Goal: Information Seeking & Learning: Find specific fact

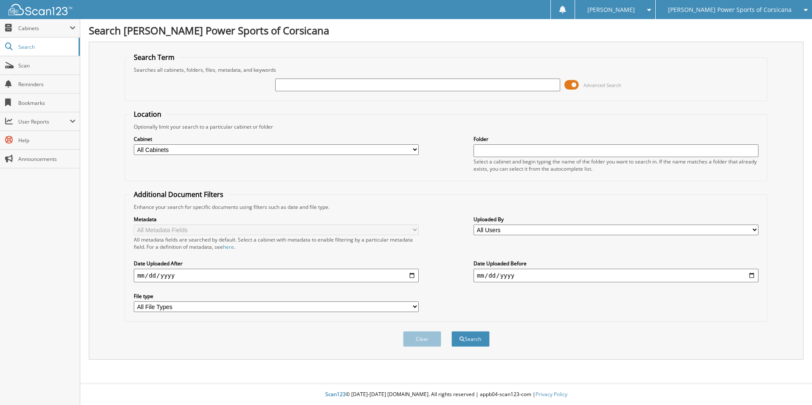
click at [547, 86] on input "text" at bounding box center [417, 85] width 285 height 13
type input "tax id"
click at [452, 331] on button "Search" at bounding box center [471, 339] width 38 height 16
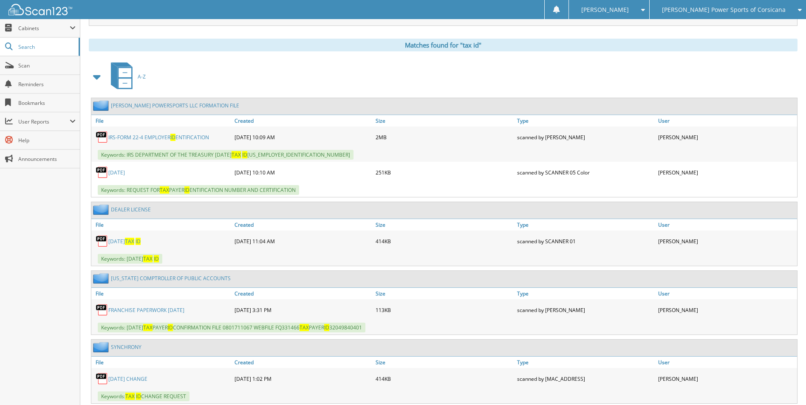
scroll to position [340, 0]
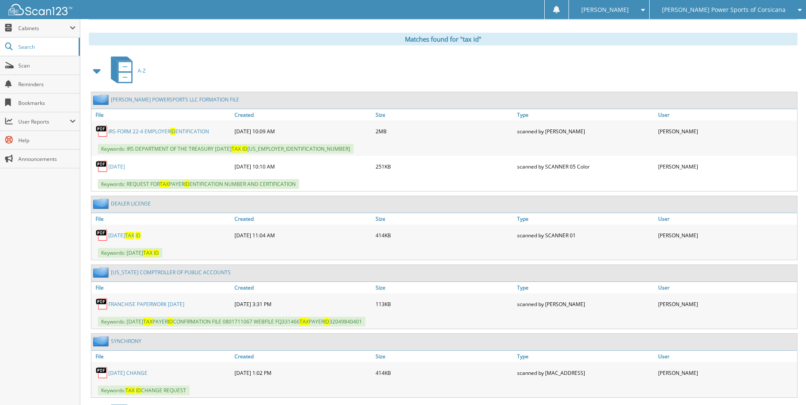
click at [147, 132] on link "IRS-FORM 22-4 EMPLOYER ID ENTIFICATION" at bounding box center [158, 131] width 101 height 7
click at [728, 12] on span "[PERSON_NAME] Power Sports of Corsicana" at bounding box center [724, 9] width 124 height 5
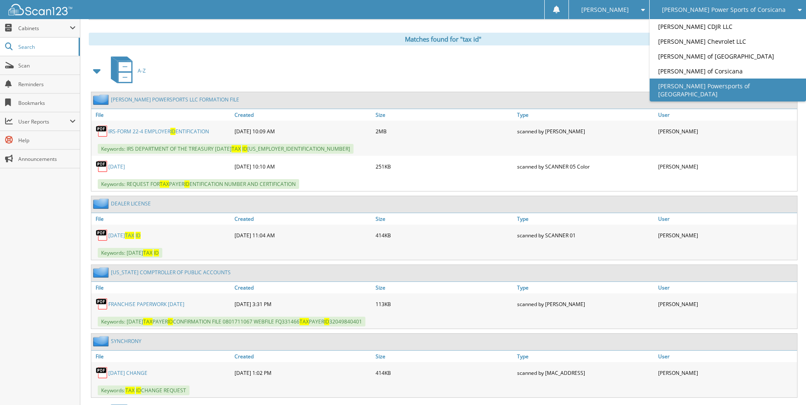
click at [725, 84] on link "[PERSON_NAME] Powersports of [GEOGRAPHIC_DATA]" at bounding box center [728, 90] width 156 height 23
